Goal: Complete application form: Complete application form

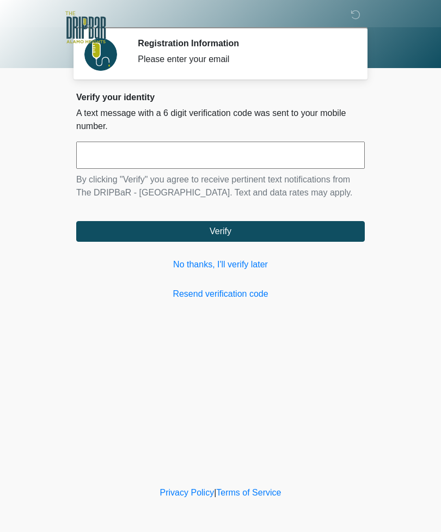
click at [251, 252] on div "Verify your identity A text message with a 6 digit verification code was sent t…" at bounding box center [220, 196] width 289 height 209
click at [265, 267] on link "No thanks, I'll verify later" at bounding box center [220, 264] width 289 height 13
click at [247, 269] on link "No thanks, I'll verify later" at bounding box center [220, 264] width 289 height 13
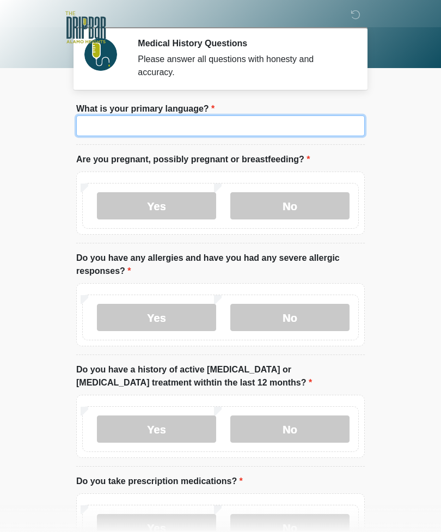
click at [258, 128] on input "What is your primary language?" at bounding box center [220, 126] width 289 height 21
type input "*******"
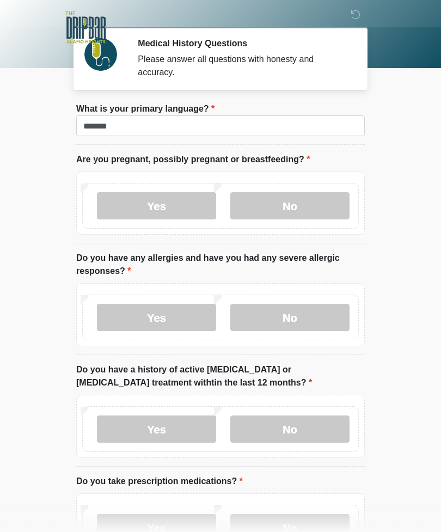
click at [307, 208] on label "No" at bounding box center [289, 205] width 119 height 27
click at [311, 318] on label "No" at bounding box center [289, 317] width 119 height 27
click at [119, 321] on label "Yes" at bounding box center [156, 317] width 119 height 27
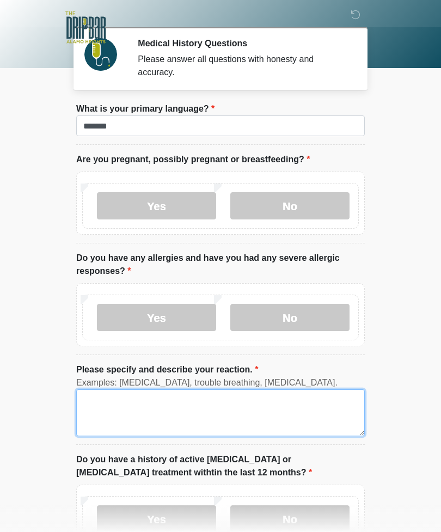
click at [300, 415] on textarea "Please specify and describe your reaction." at bounding box center [220, 413] width 289 height 47
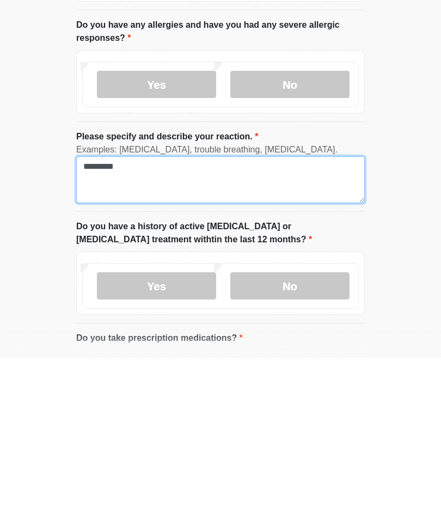
type textarea "*********"
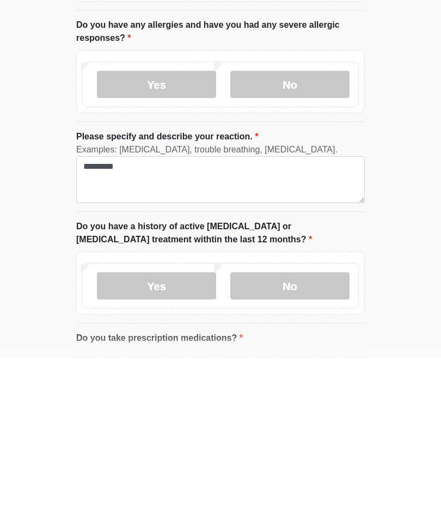
click at [305, 447] on label "No" at bounding box center [289, 460] width 119 height 27
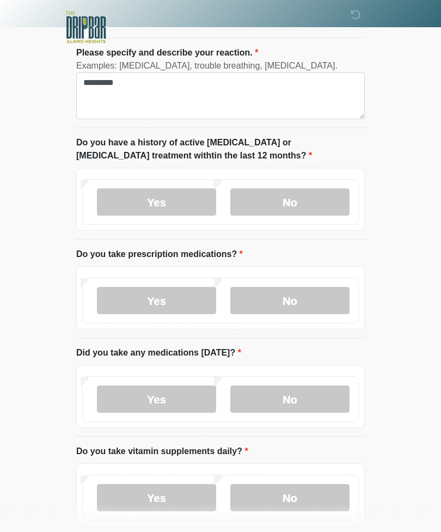
scroll to position [317, 0]
click at [186, 307] on label "Yes" at bounding box center [156, 300] width 119 height 27
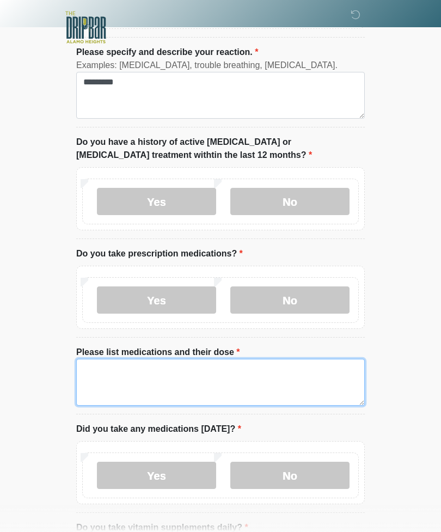
click at [271, 376] on textarea "Please list medications and their dose" at bounding box center [220, 382] width 289 height 47
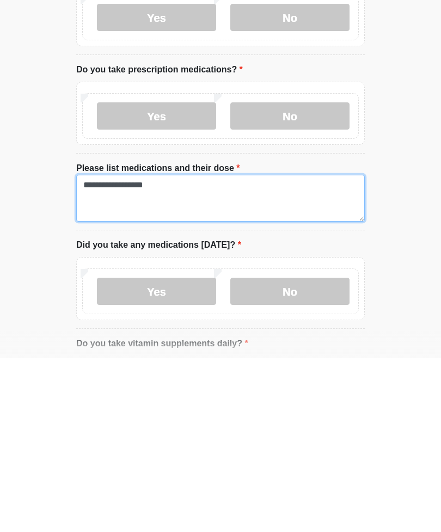
type textarea "**********"
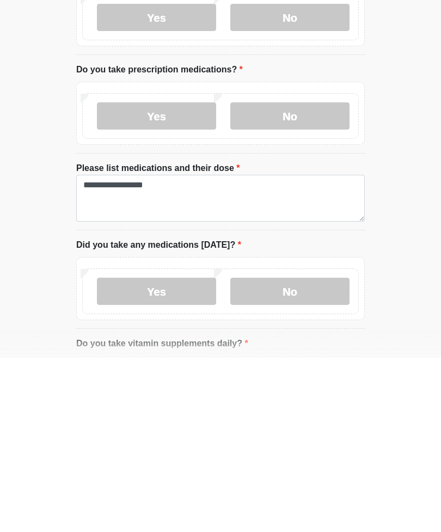
click at [112, 452] on label "Yes" at bounding box center [156, 465] width 119 height 27
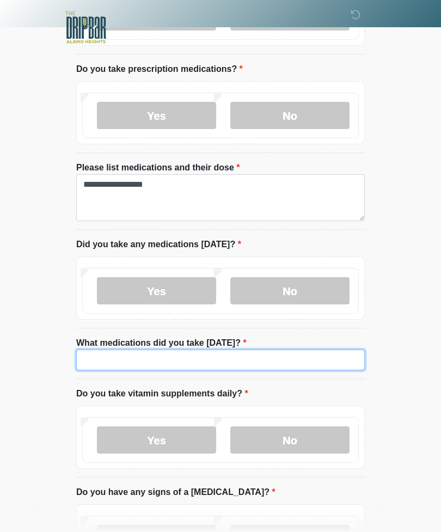
click at [288, 361] on input "What medications did you take today?" at bounding box center [220, 360] width 289 height 21
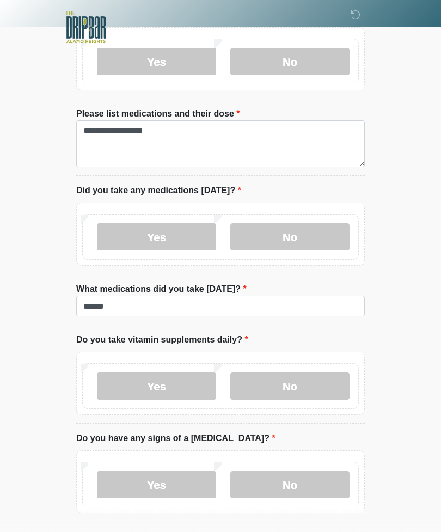
scroll to position [568, 0]
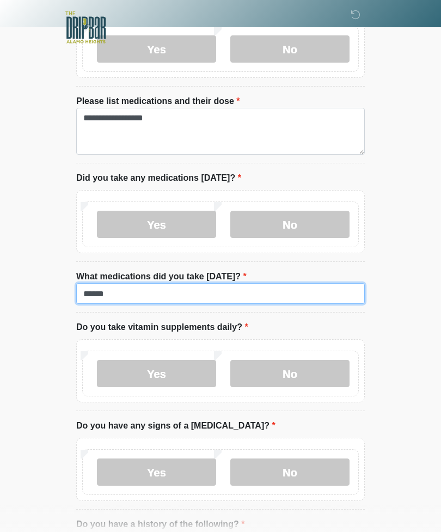
type input "******"
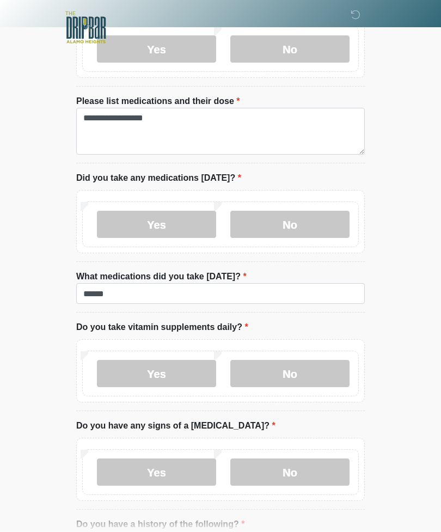
click at [171, 376] on label "Yes" at bounding box center [156, 373] width 119 height 27
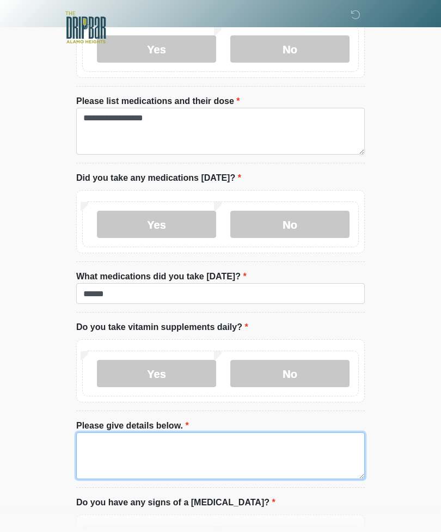
click at [243, 454] on textarea "Please give details below." at bounding box center [220, 456] width 289 height 47
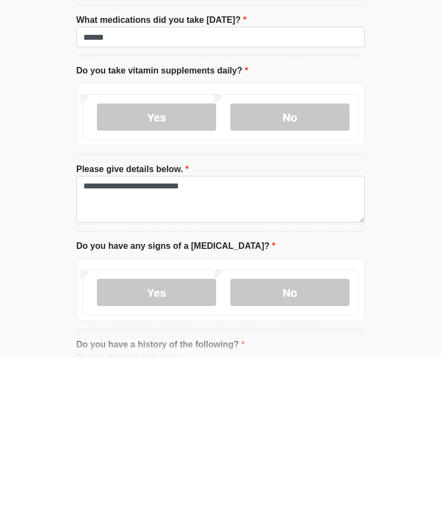
scroll to position [826, 0]
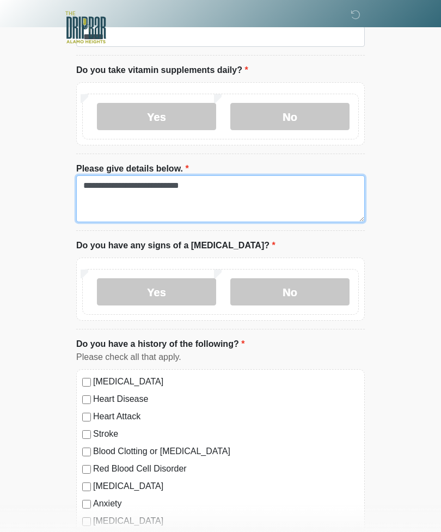
type textarea "**********"
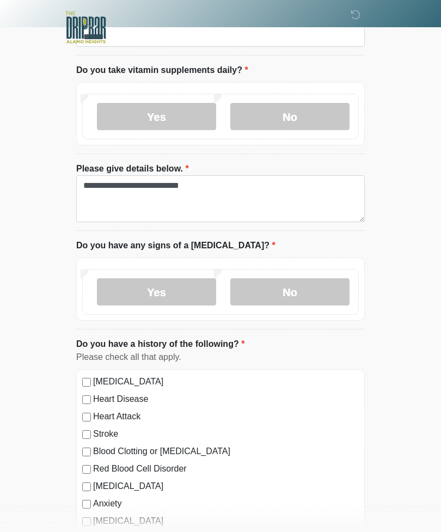
click at [311, 288] on label "No" at bounding box center [289, 291] width 119 height 27
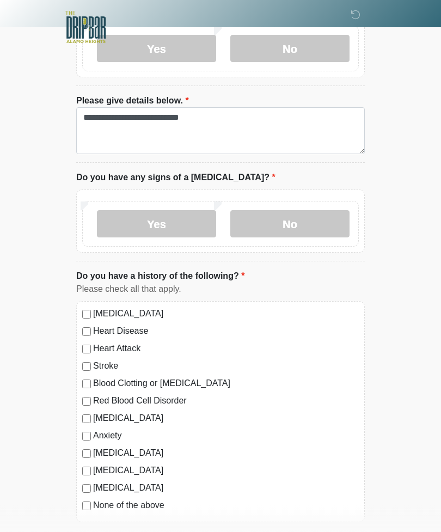
scroll to position [943, 0]
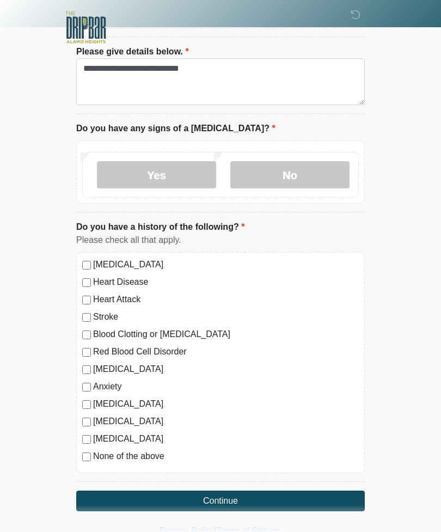
click at [94, 495] on button "Continue" at bounding box center [220, 501] width 289 height 21
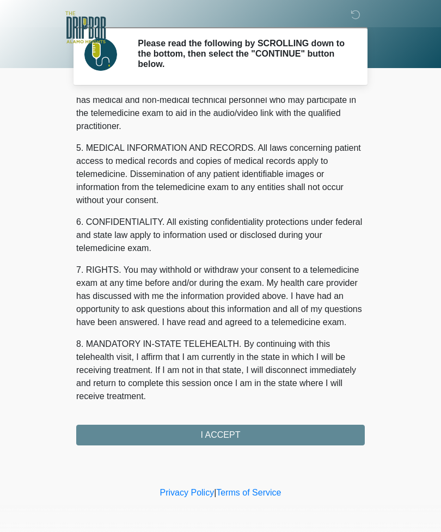
scroll to position [331, 0]
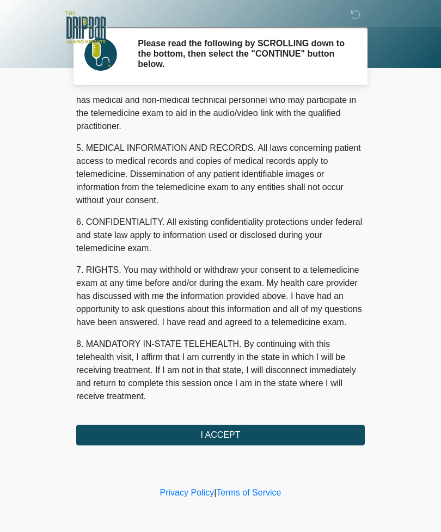
click at [287, 443] on button "I ACCEPT" at bounding box center [220, 435] width 289 height 21
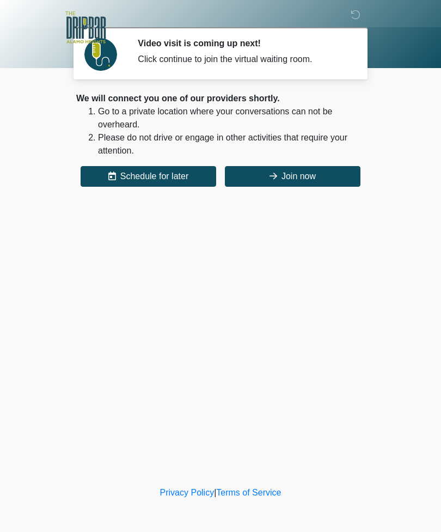
click at [307, 179] on button "Join now" at bounding box center [293, 176] width 136 height 21
click at [293, 177] on button "Join now" at bounding box center [293, 176] width 136 height 21
